Goal: Information Seeking & Learning: Learn about a topic

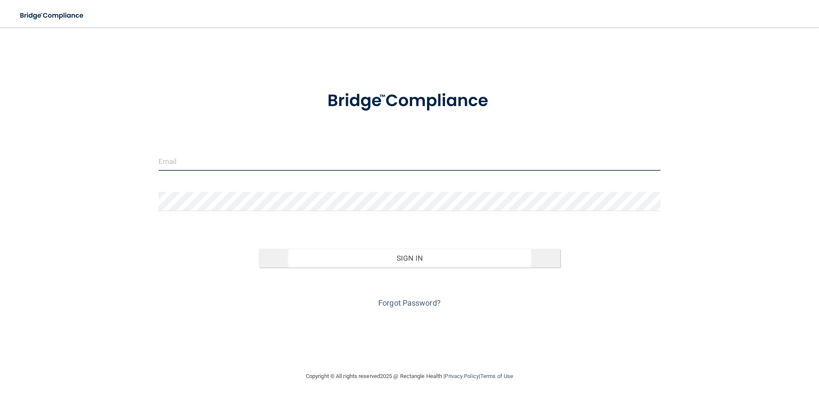
type input "[PERSON_NAME][EMAIL_ADDRESS][PERSON_NAME][DOMAIN_NAME]"
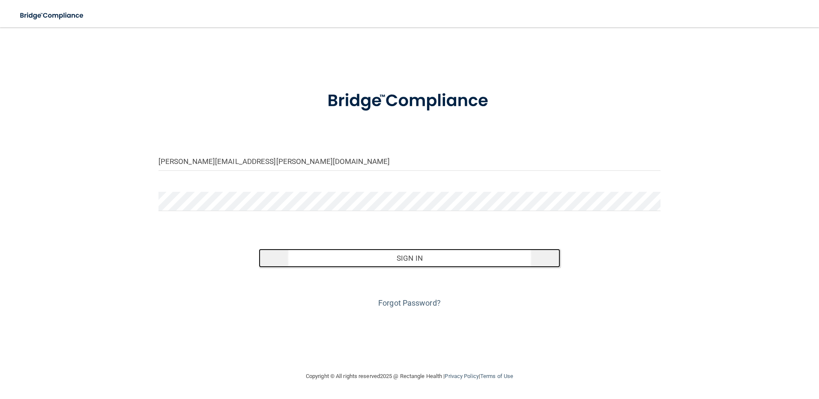
click at [380, 259] on button "Sign In" at bounding box center [410, 258] width 302 height 19
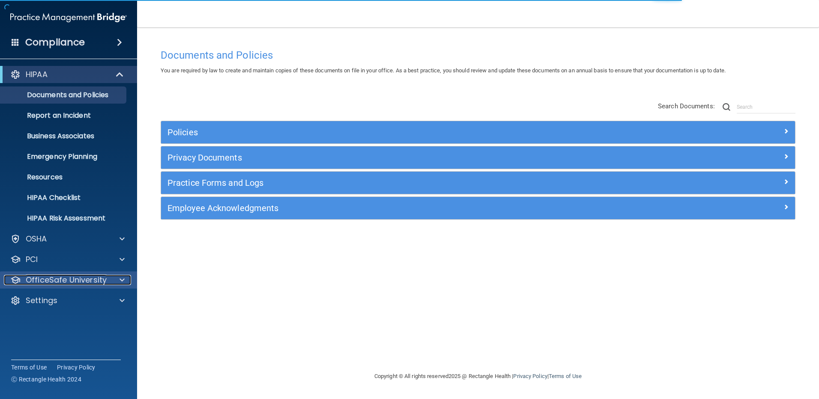
click at [64, 279] on p "OfficeSafe University" at bounding box center [66, 280] width 81 height 10
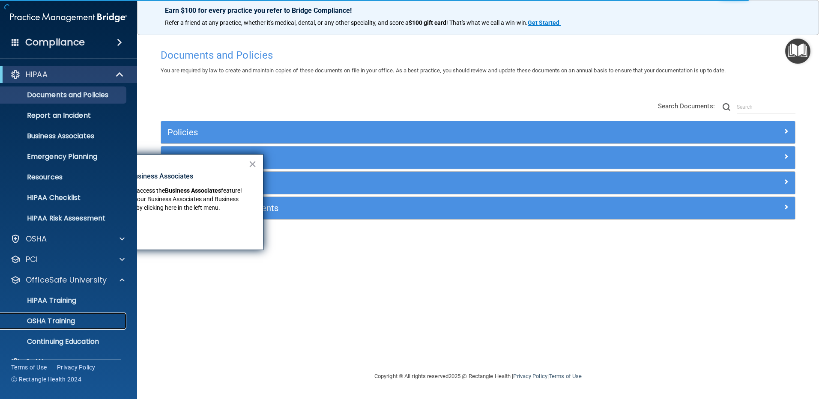
click at [63, 319] on p "OSHA Training" at bounding box center [40, 321] width 69 height 9
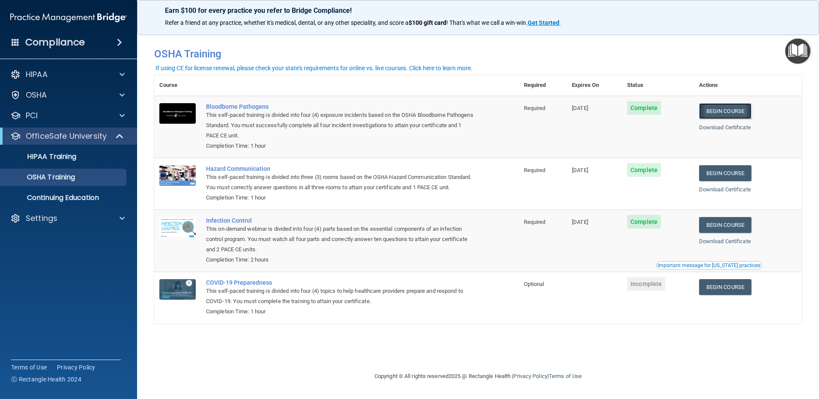
click at [737, 109] on link "Begin Course" at bounding box center [725, 111] width 52 height 16
click at [48, 153] on p "HIPAA Training" at bounding box center [41, 157] width 71 height 9
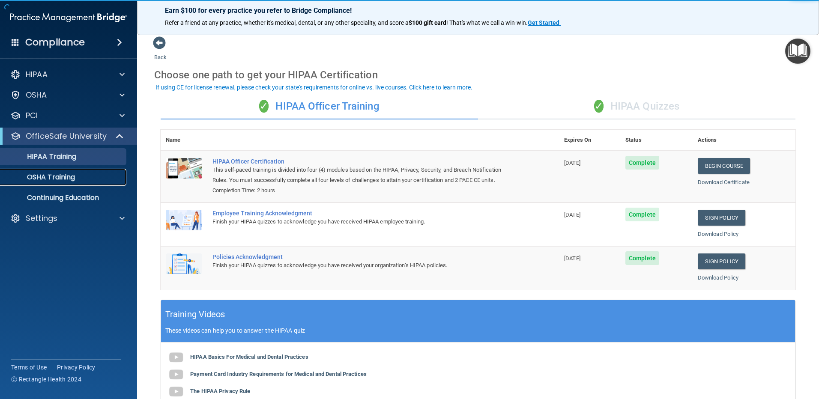
click at [42, 177] on p "OSHA Training" at bounding box center [40, 177] width 69 height 9
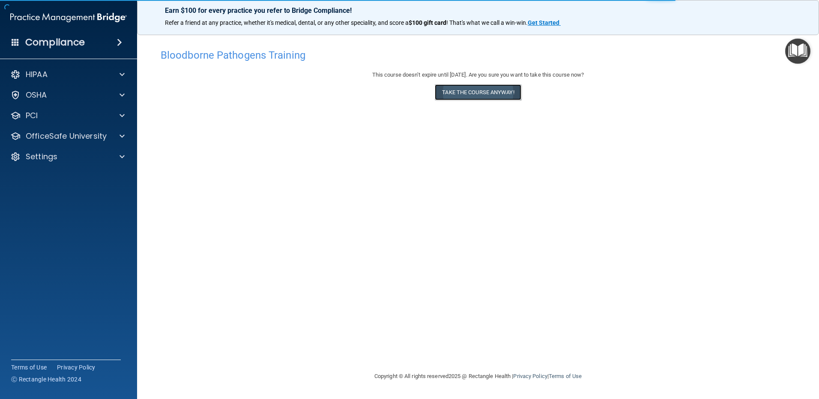
click at [489, 95] on button "Take the course anyway!" at bounding box center [478, 92] width 86 height 16
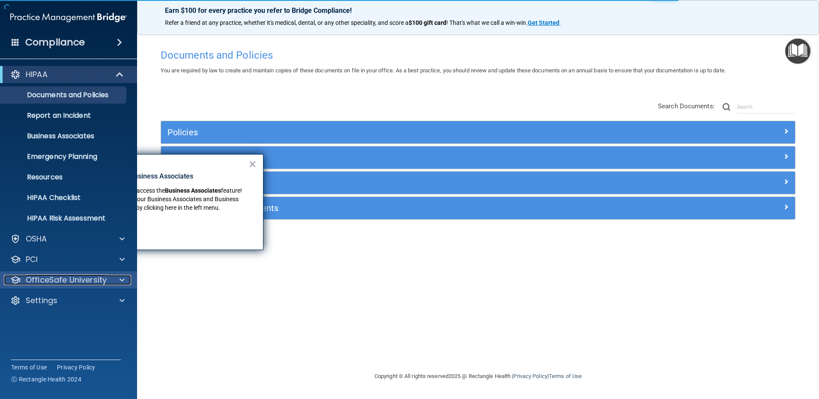
click at [73, 282] on p "OfficeSafe University" at bounding box center [66, 280] width 81 height 10
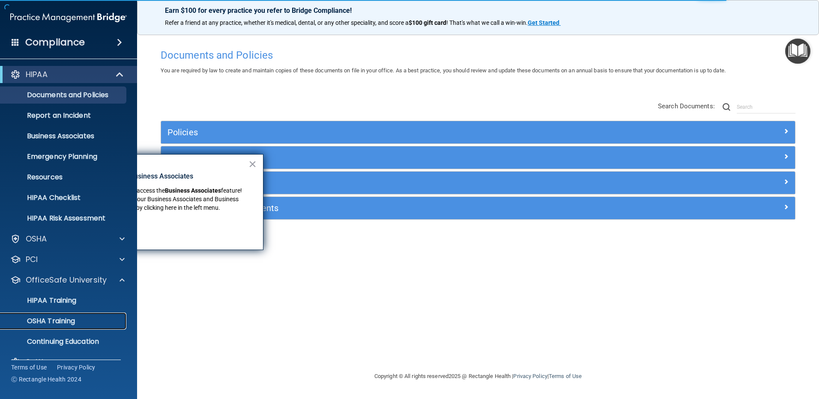
click at [59, 321] on p "OSHA Training" at bounding box center [40, 321] width 69 height 9
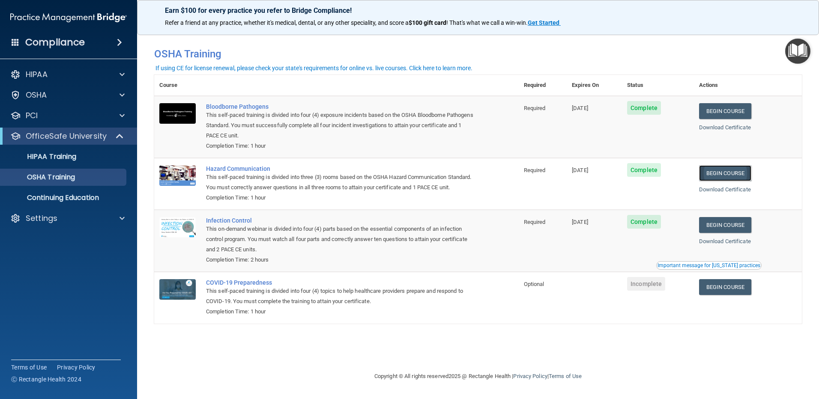
click at [726, 174] on link "Begin Course" at bounding box center [725, 173] width 52 height 16
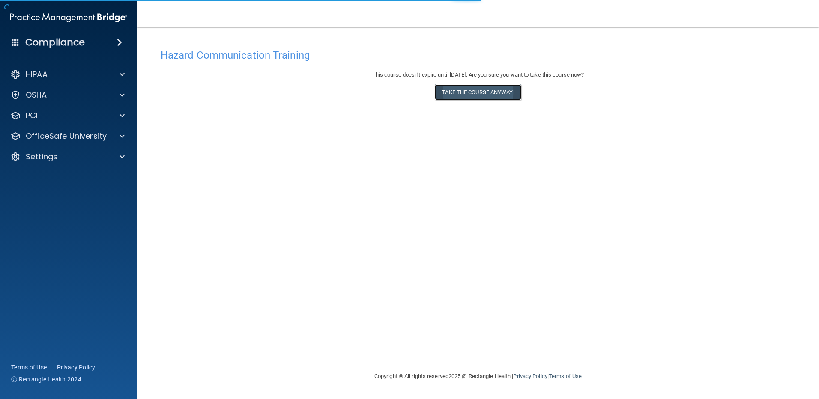
click at [483, 98] on button "Take the course anyway!" at bounding box center [478, 92] width 86 height 16
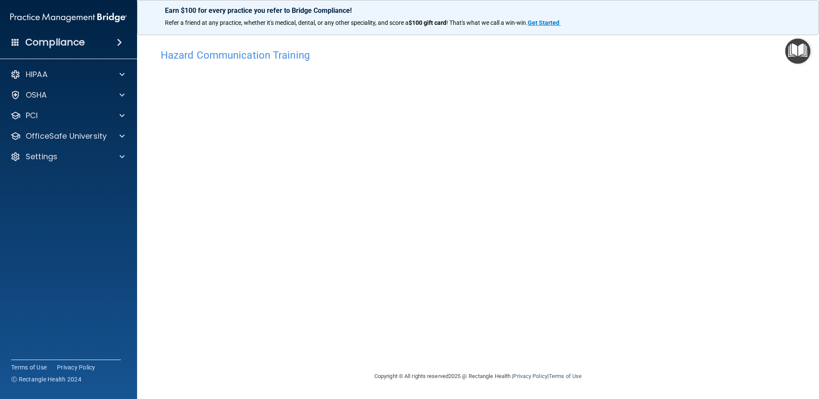
click at [799, 53] on img "Open Resource Center" at bounding box center [798, 51] width 25 height 25
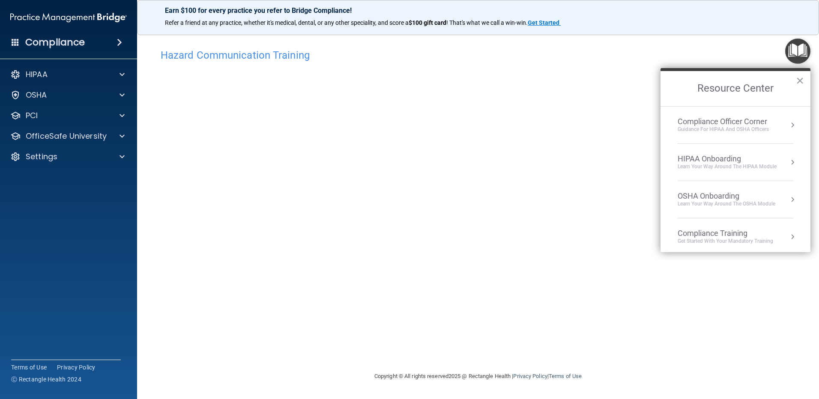
click at [798, 54] on img "Open Resource Center" at bounding box center [798, 51] width 25 height 25
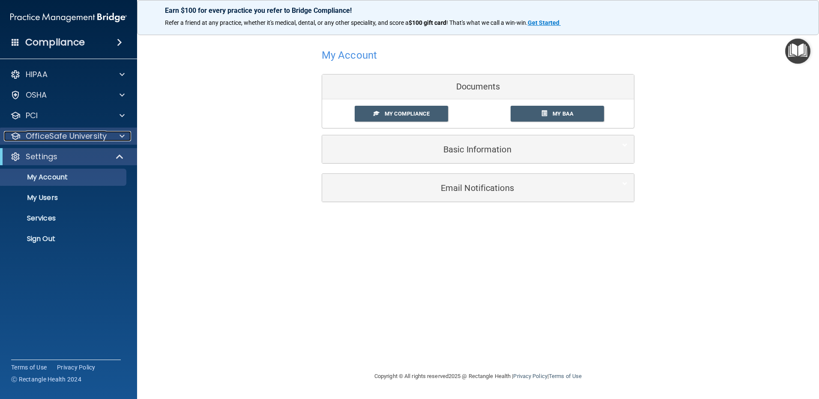
click at [66, 134] on p "OfficeSafe University" at bounding box center [66, 136] width 81 height 10
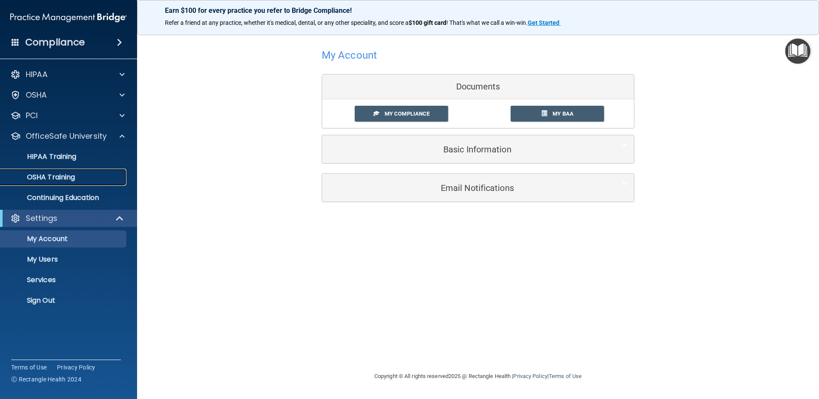
click at [63, 173] on p "OSHA Training" at bounding box center [40, 177] width 69 height 9
